Goal: Check status

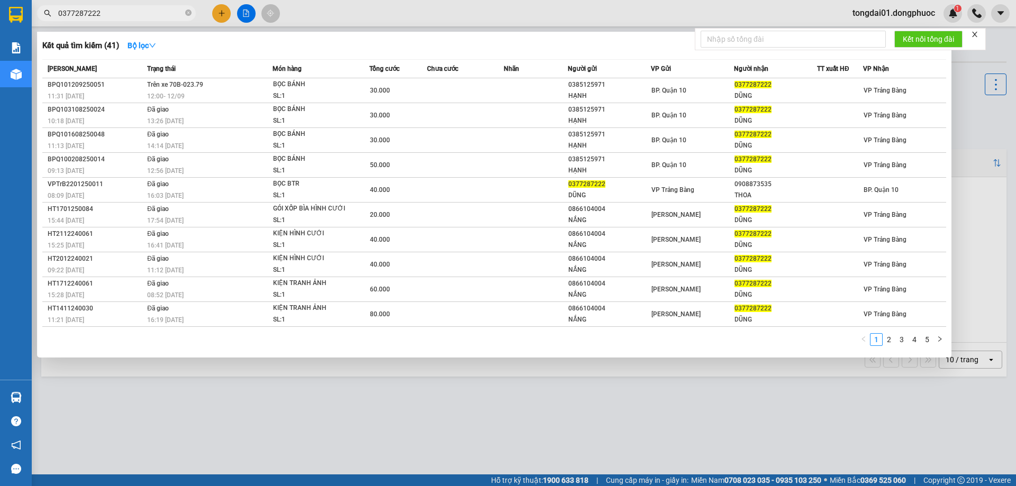
drag, startPoint x: 100, startPoint y: 16, endPoint x: 33, endPoint y: 16, distance: 66.2
click at [36, 15] on div "0377287222" at bounding box center [103, 13] width 206 height 16
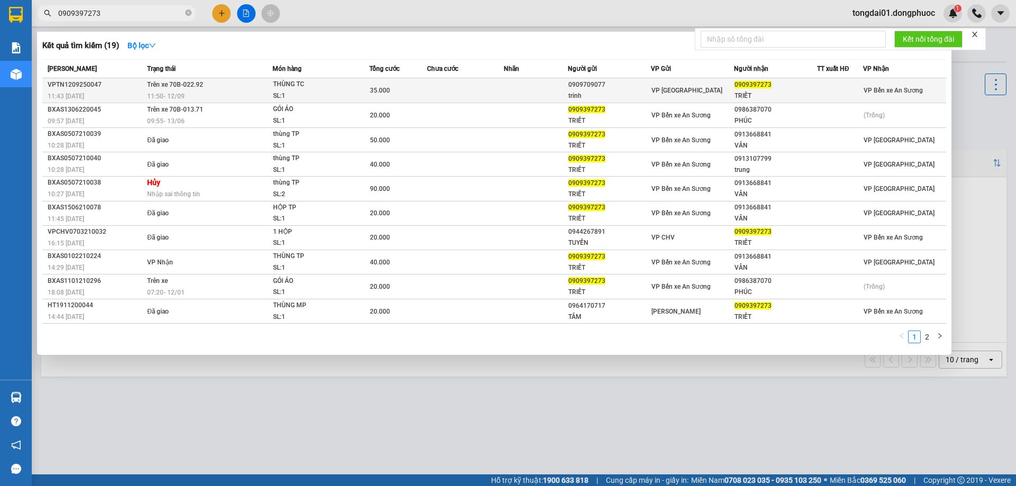
click at [204, 86] on td "Trên xe 70B-022.92 11:50 [DATE]" at bounding box center [208, 90] width 128 height 25
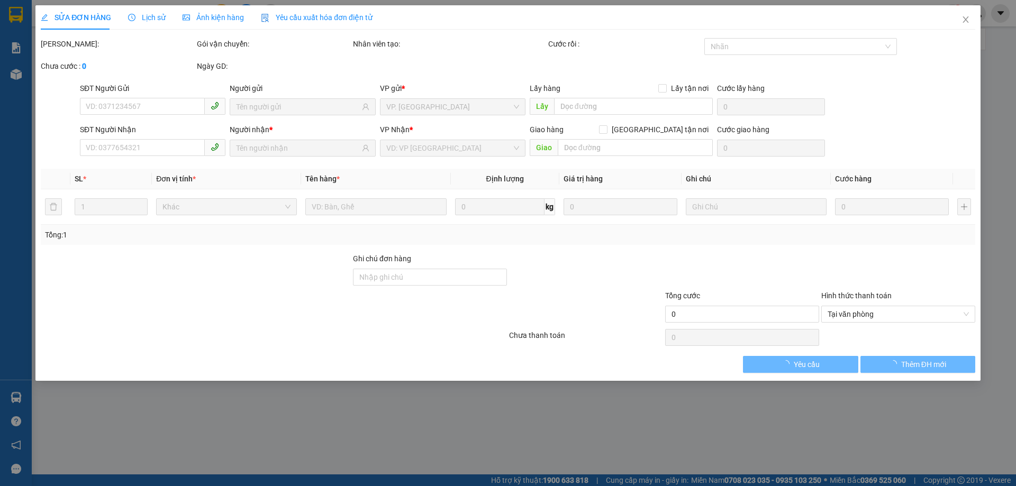
click at [146, 21] on span "Lịch sử" at bounding box center [147, 17] width 38 height 8
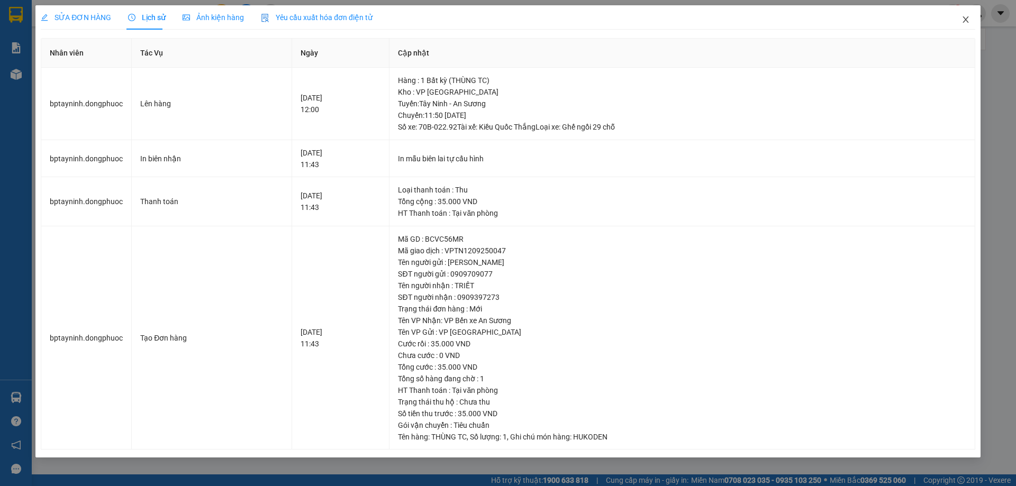
click at [965, 22] on icon "close" at bounding box center [966, 19] width 8 height 8
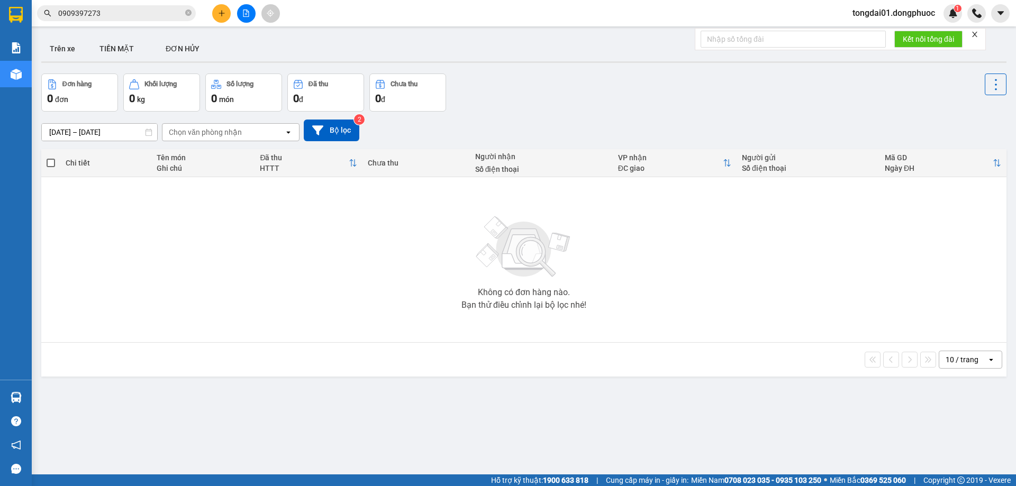
click at [107, 15] on input "0909397273" at bounding box center [120, 13] width 125 height 12
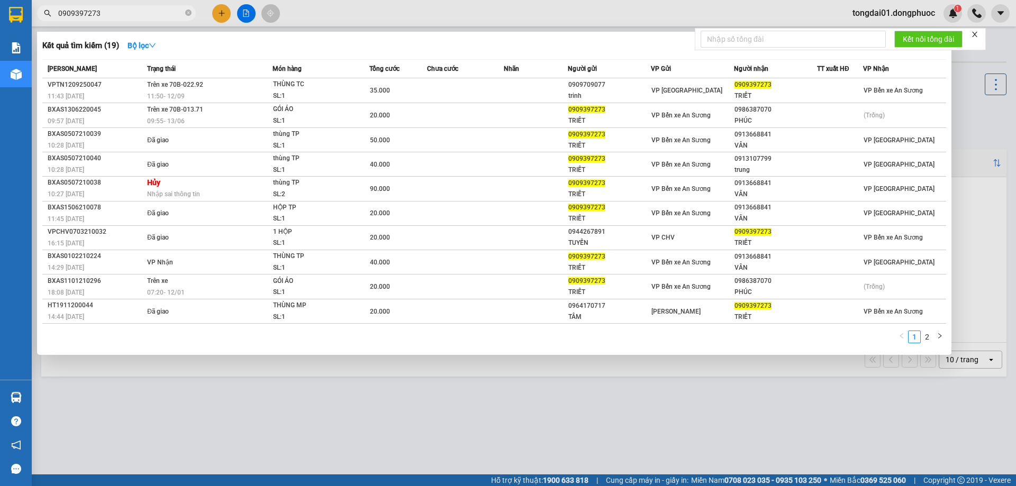
click at [107, 15] on input "0909397273" at bounding box center [120, 13] width 125 height 12
click at [114, 19] on input "0909397273" at bounding box center [120, 13] width 125 height 12
drag, startPoint x: 114, startPoint y: 19, endPoint x: 49, endPoint y: 20, distance: 65.1
click at [49, 20] on span "0909397273" at bounding box center [116, 13] width 159 height 16
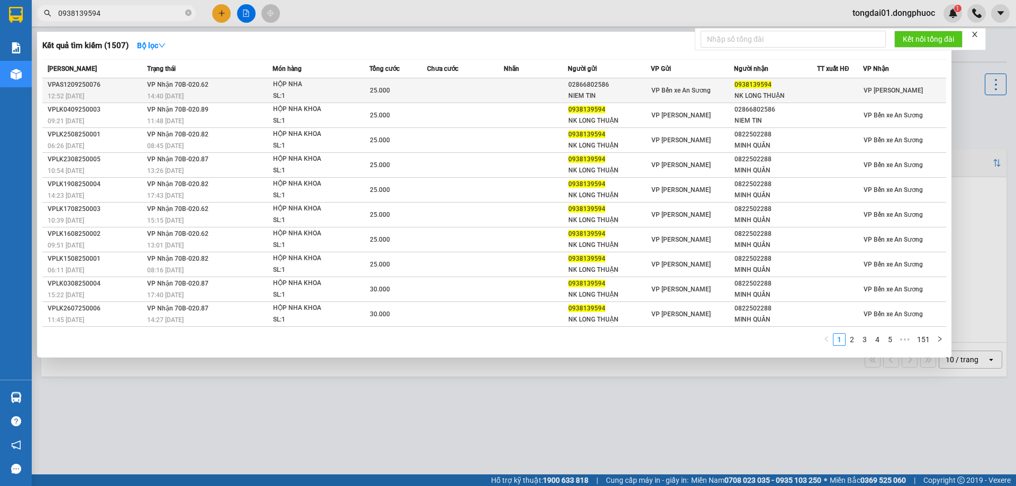
type input "0938139594"
click at [202, 97] on div "14:40 [DATE]" at bounding box center [209, 97] width 125 height 12
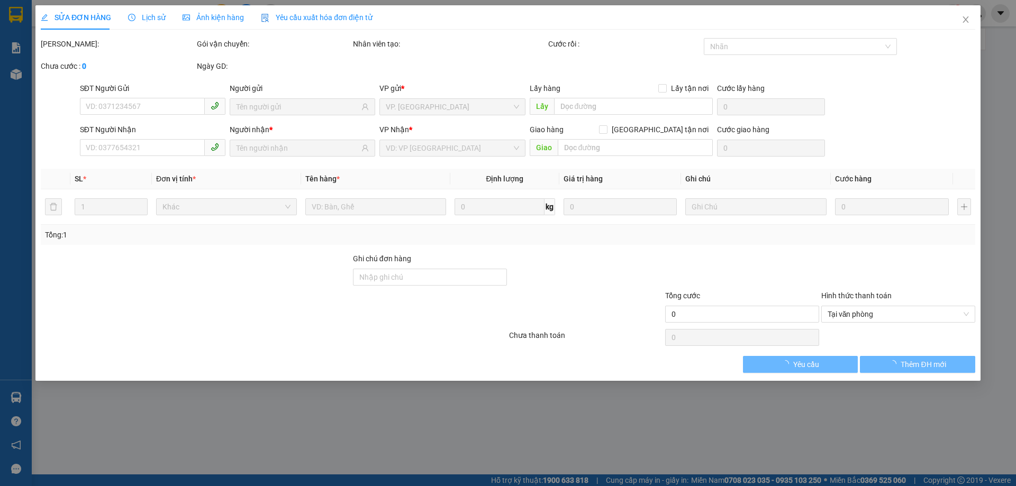
type input "02866802586"
type input "NIEM TIN"
type input "0938139594"
type input "NK LONG THUẬN"
type input "25.000"
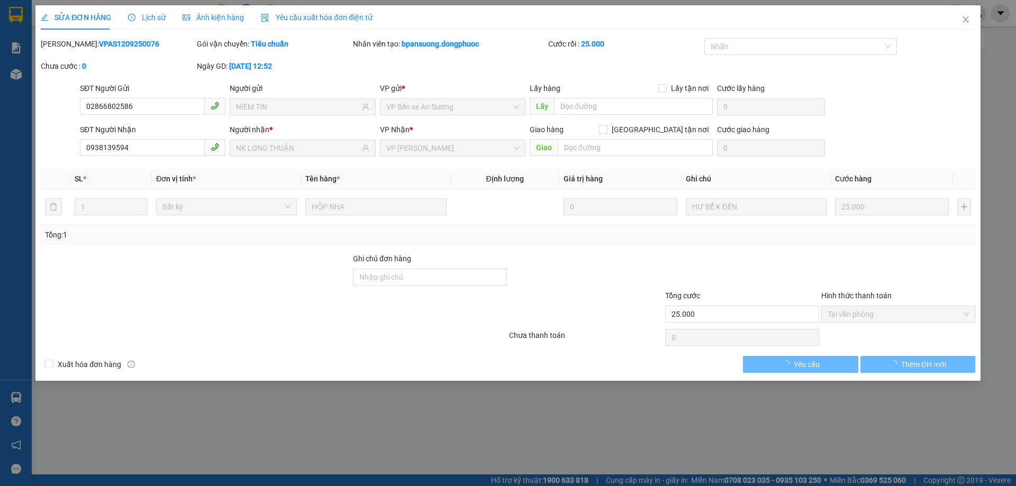
click at [144, 15] on span "Lịch sử" at bounding box center [147, 17] width 38 height 8
